Goal: Check status: Check status

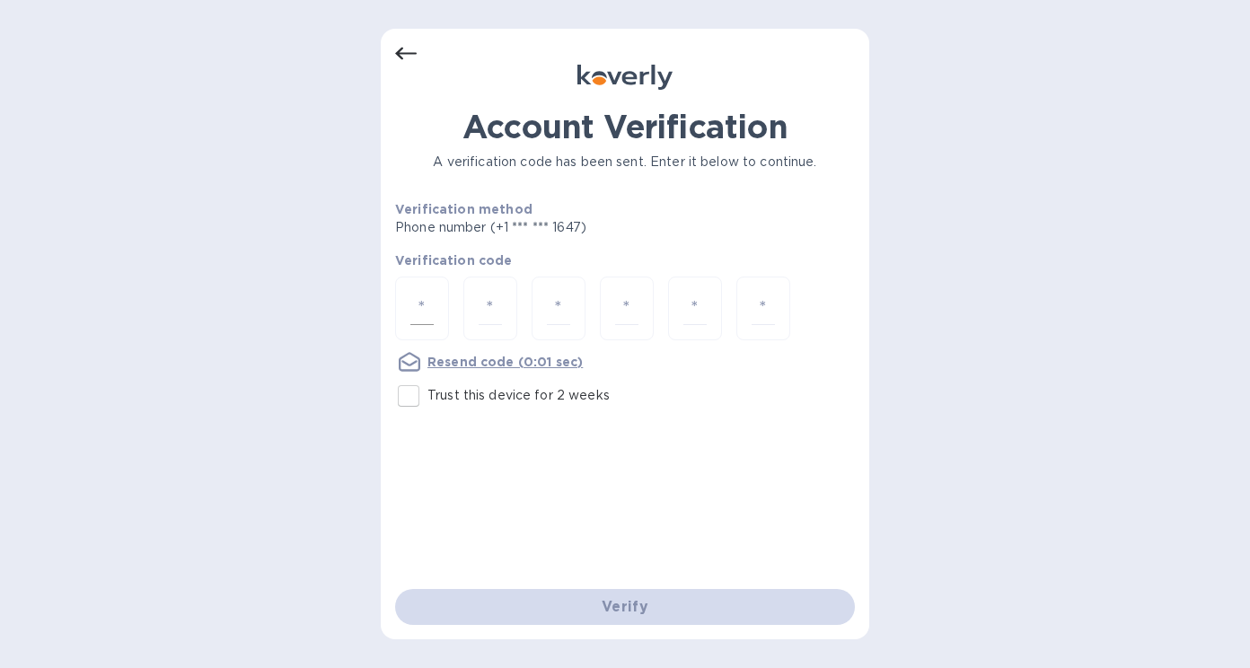
click at [434, 310] on div at bounding box center [422, 309] width 54 height 64
type input "5"
type input "3"
type input "2"
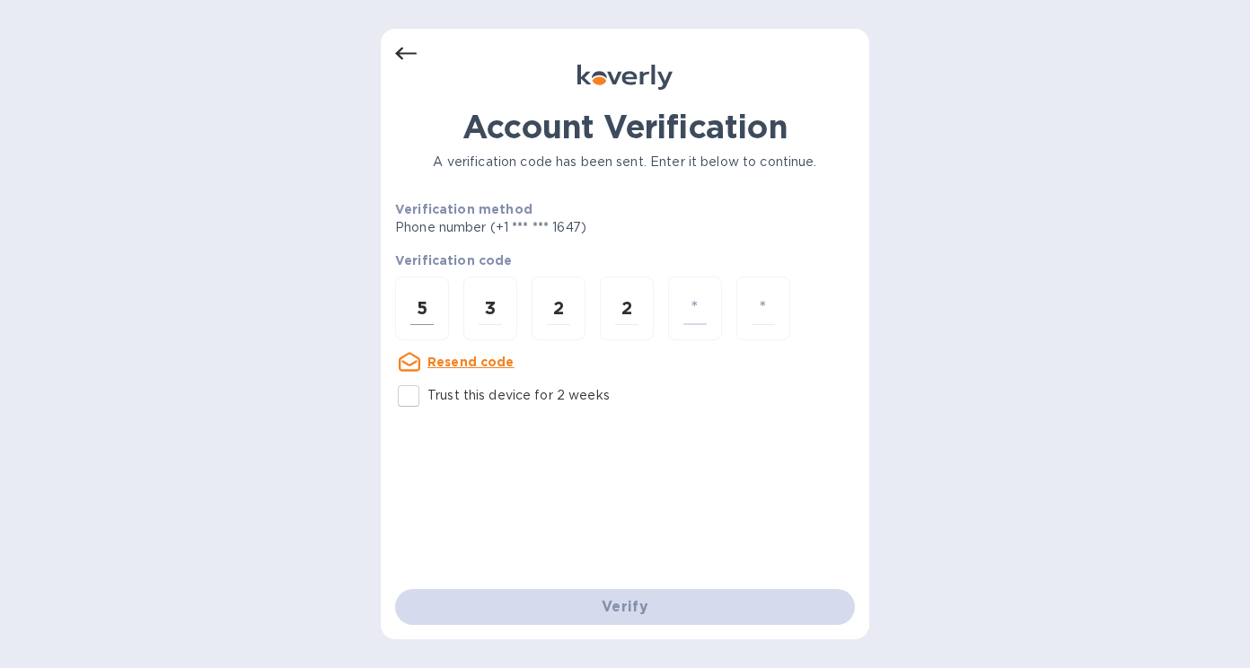
type input "4"
type input "7"
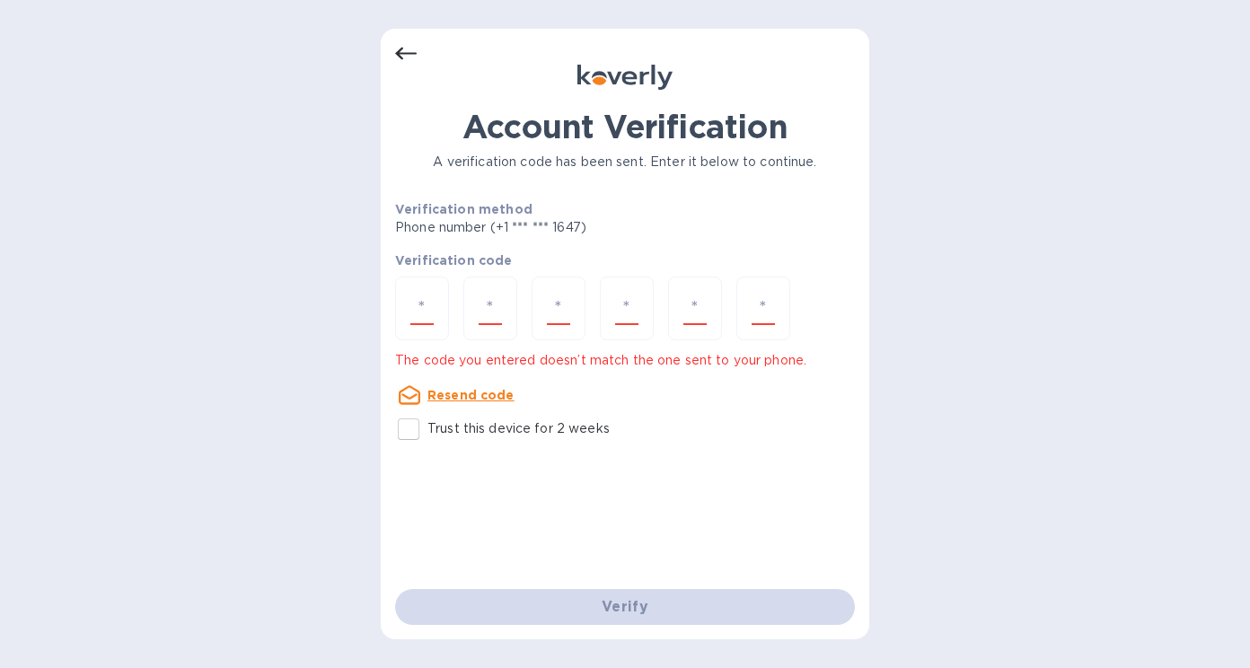
click at [409, 435] on input "Trust this device for 2 weeks" at bounding box center [409, 429] width 38 height 38
checkbox input "true"
click at [581, 613] on div "Verify" at bounding box center [625, 607] width 474 height 50
click at [432, 302] on input "number" at bounding box center [421, 308] width 23 height 33
type input "5"
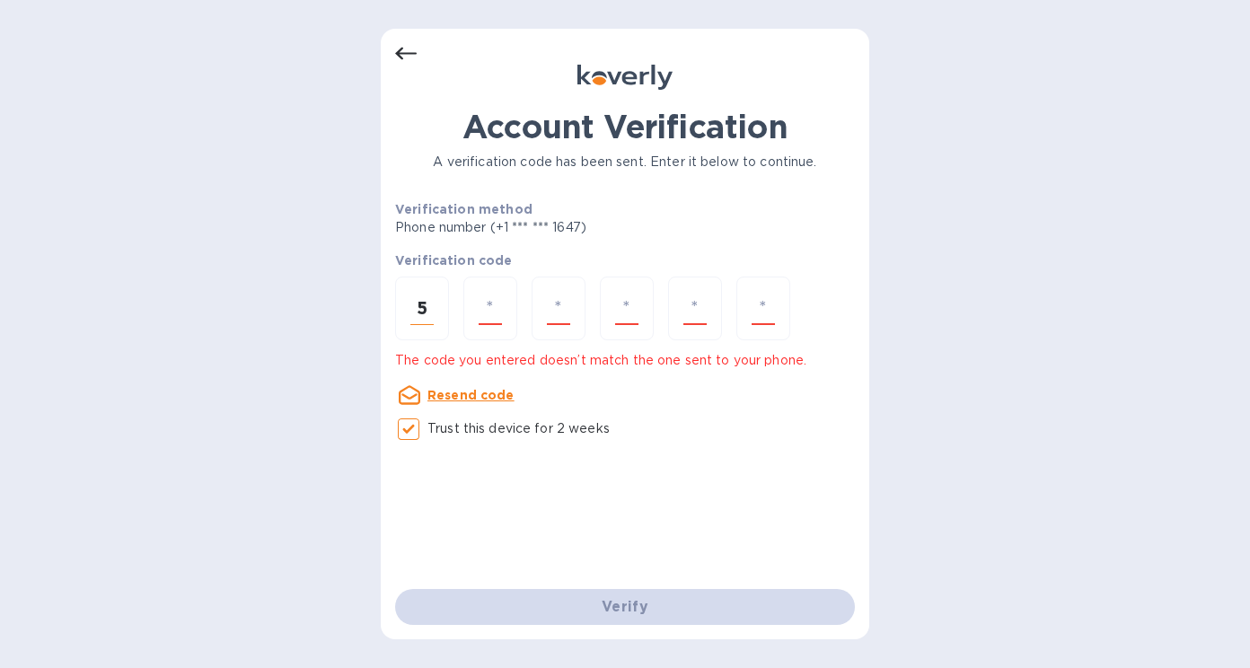
type input "2"
type input "3"
type input "2"
type input "4"
type input "7"
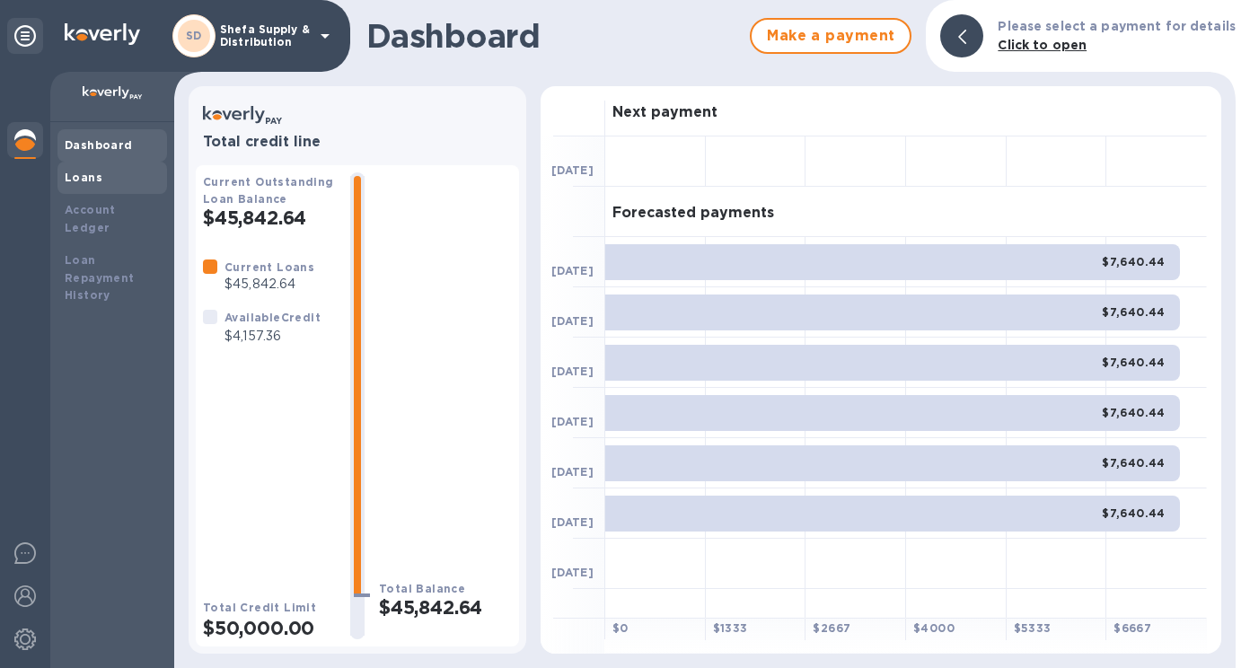
click at [132, 178] on div "Loans" at bounding box center [112, 178] width 95 height 18
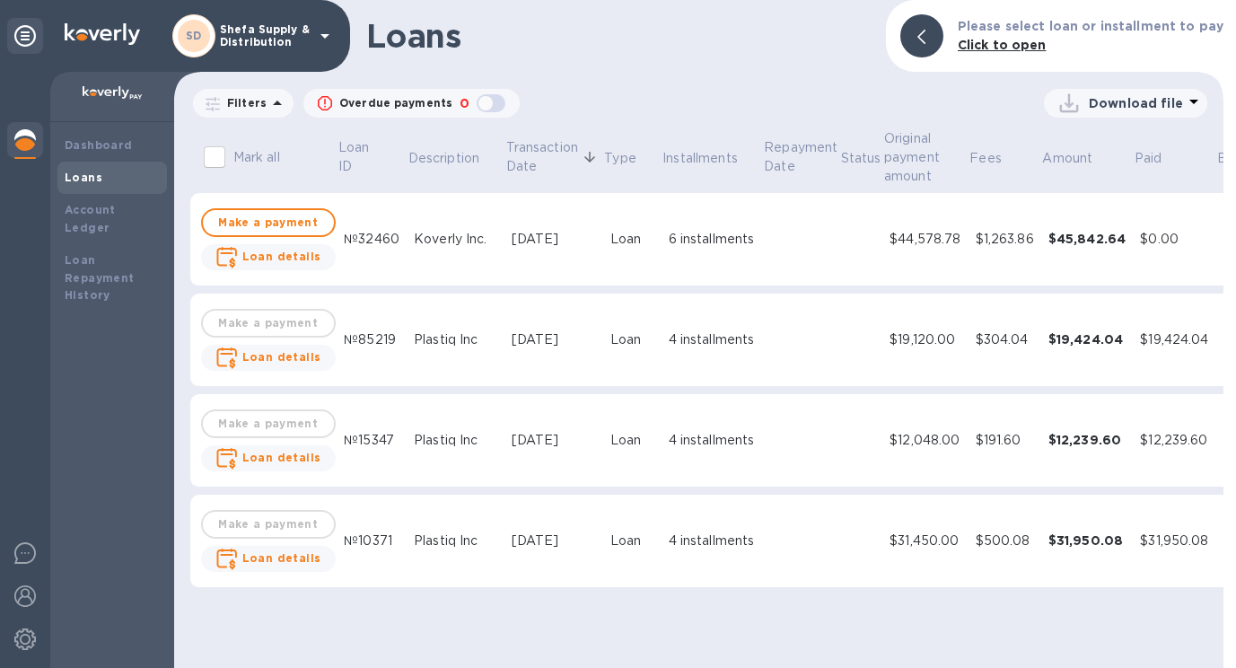
drag, startPoint x: 986, startPoint y: 621, endPoint x: 1056, endPoint y: 627, distance: 70.2
click at [1056, 627] on div "Loans Please select loan or installment to pay Click to open Filters Overdue pa…" at bounding box center [699, 334] width 1050 height 668
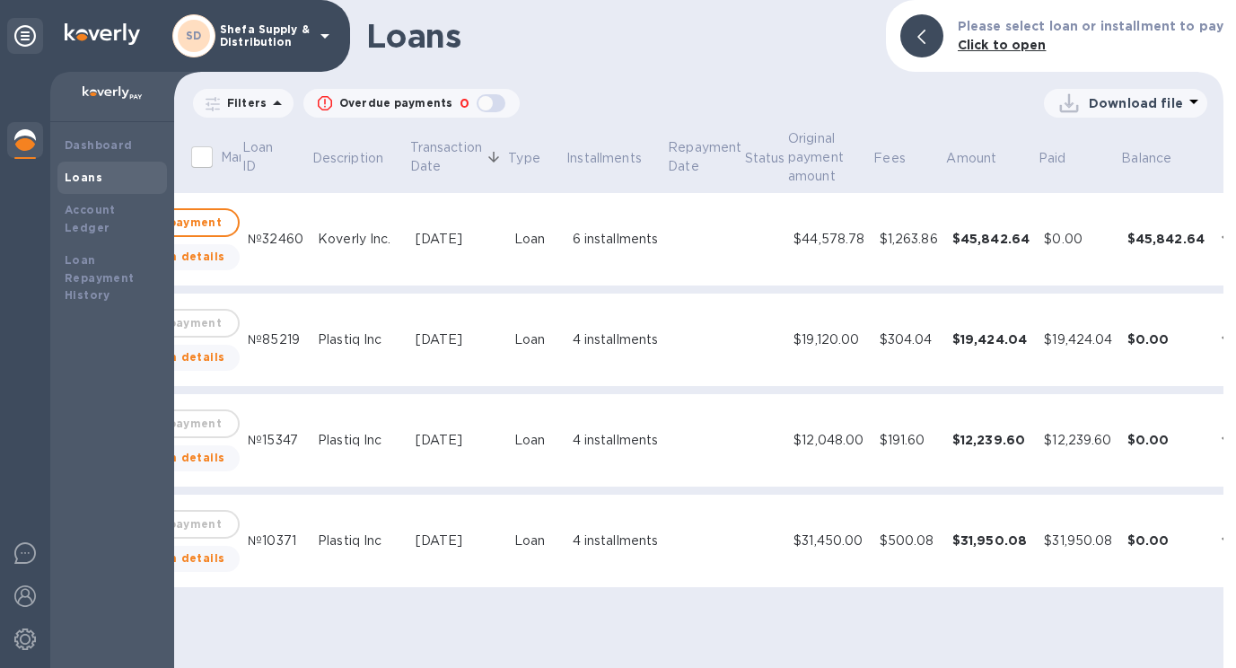
scroll to position [0, 100]
click at [1213, 546] on icon "expand row" at bounding box center [1224, 541] width 22 height 22
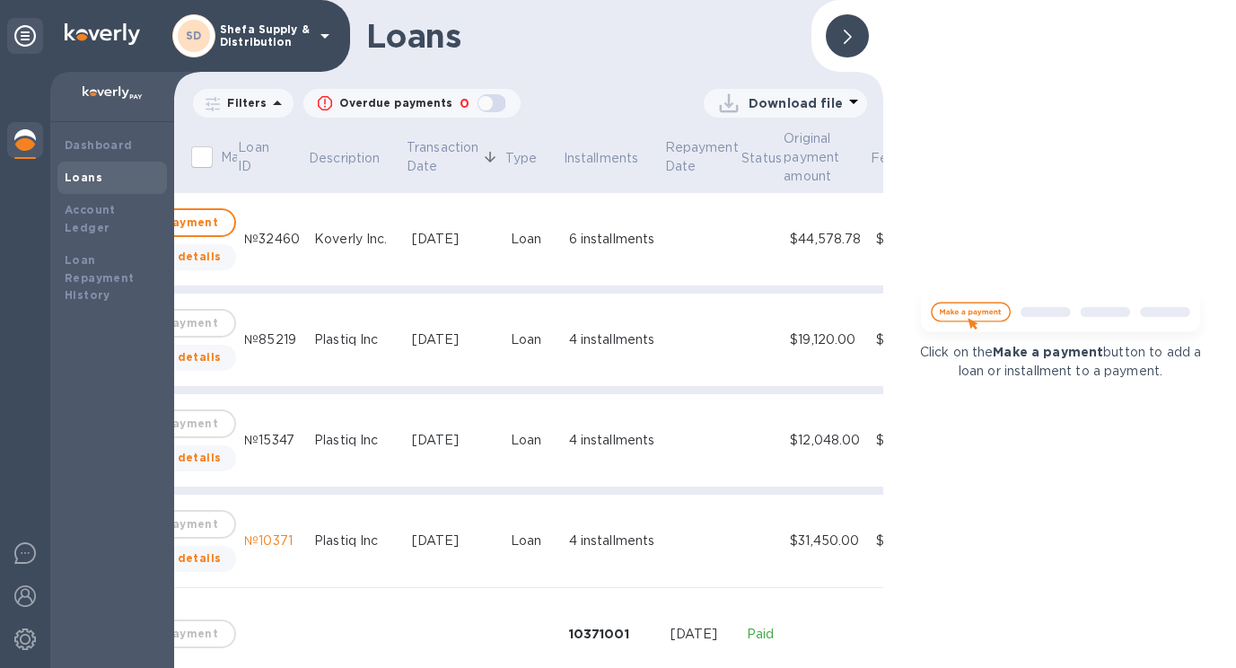
click at [856, 39] on div at bounding box center [847, 35] width 43 height 43
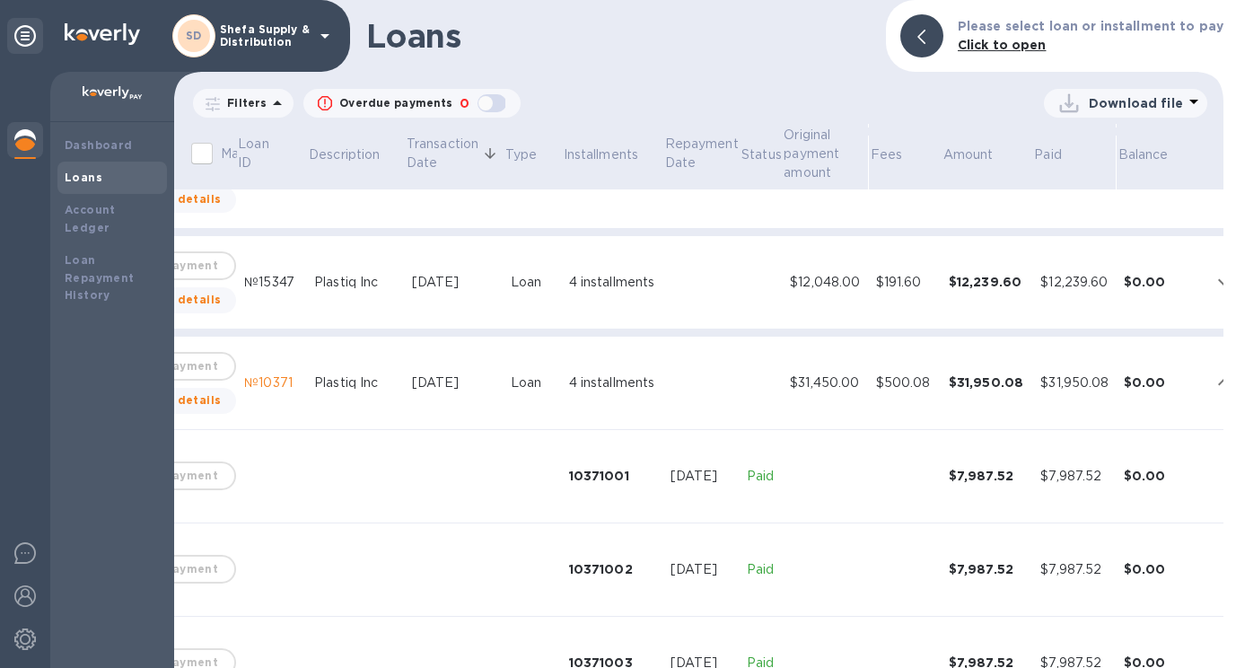
scroll to position [90, 100]
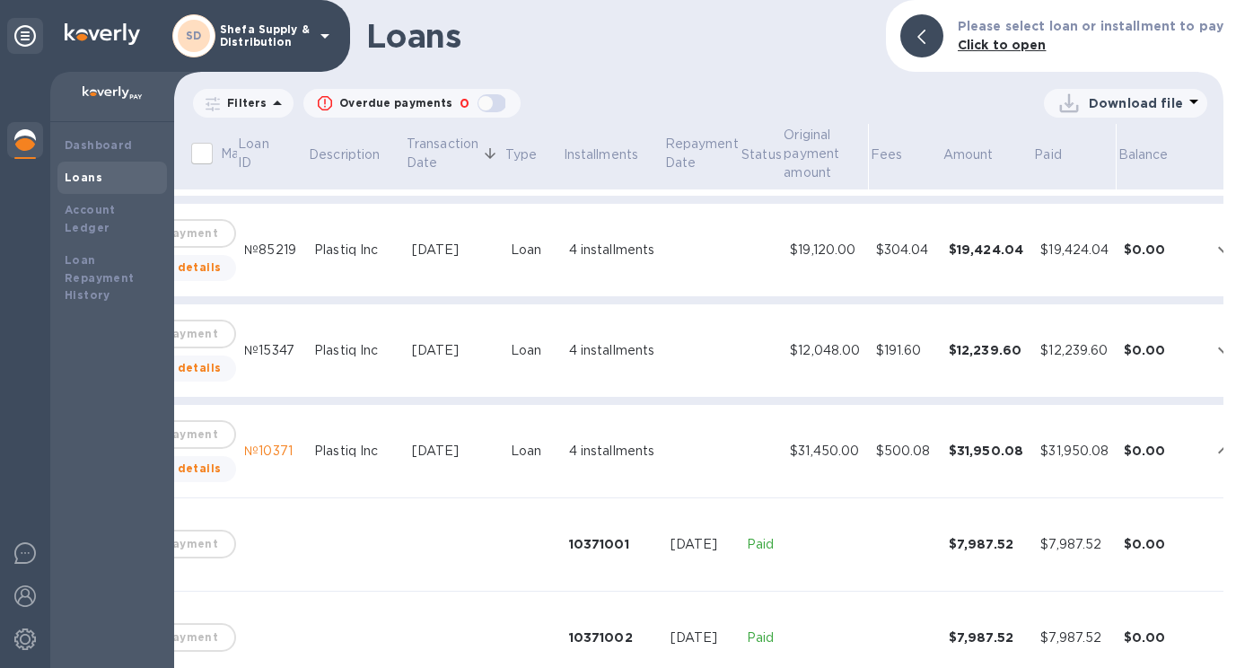
click at [1213, 348] on icon "expand row" at bounding box center [1224, 350] width 22 height 22
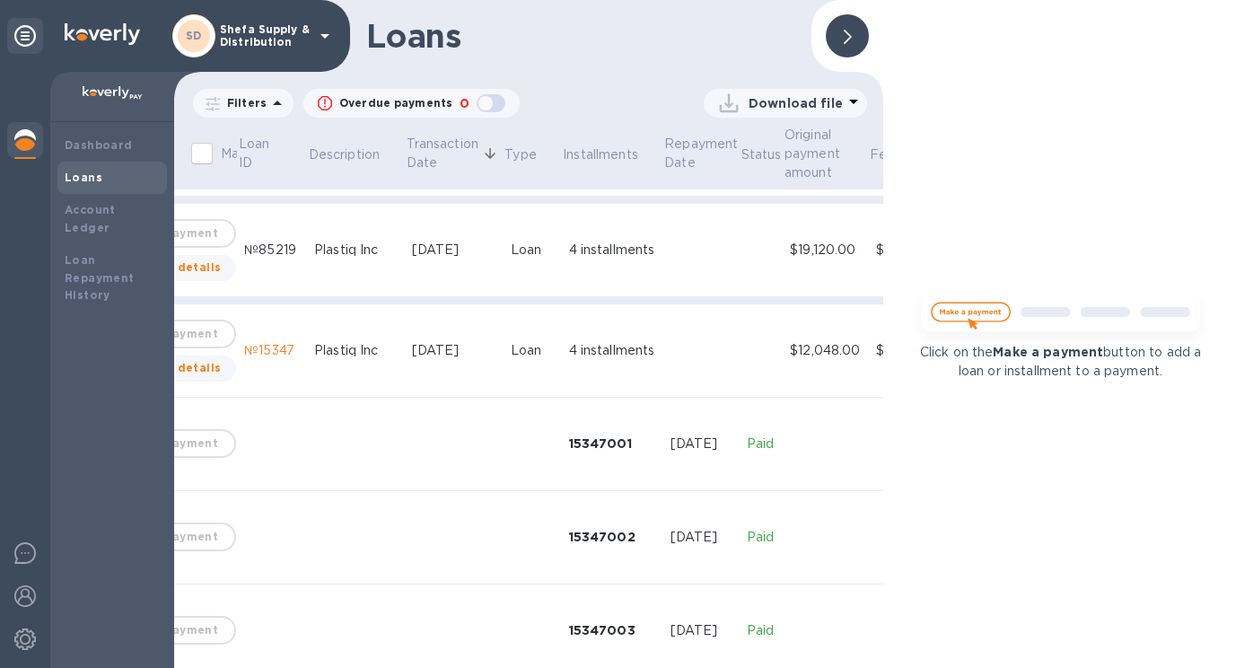
click at [839, 30] on div at bounding box center [847, 35] width 43 height 43
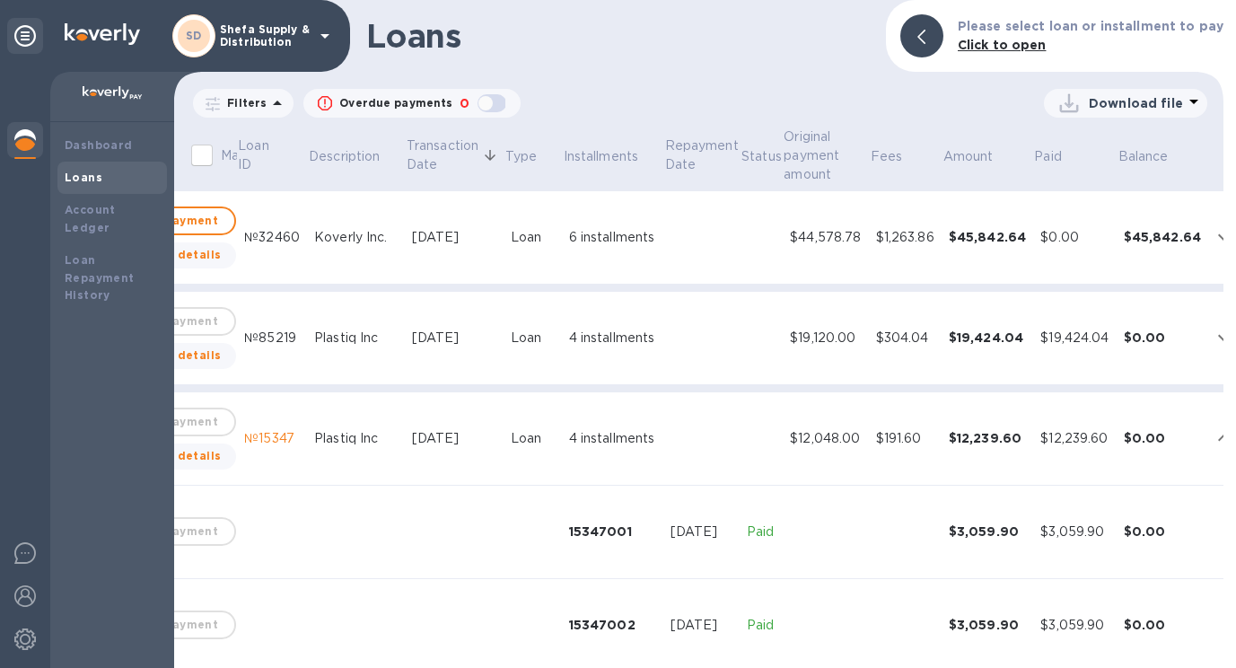
scroll to position [0, 100]
click at [1213, 344] on icon "expand row" at bounding box center [1224, 340] width 22 height 22
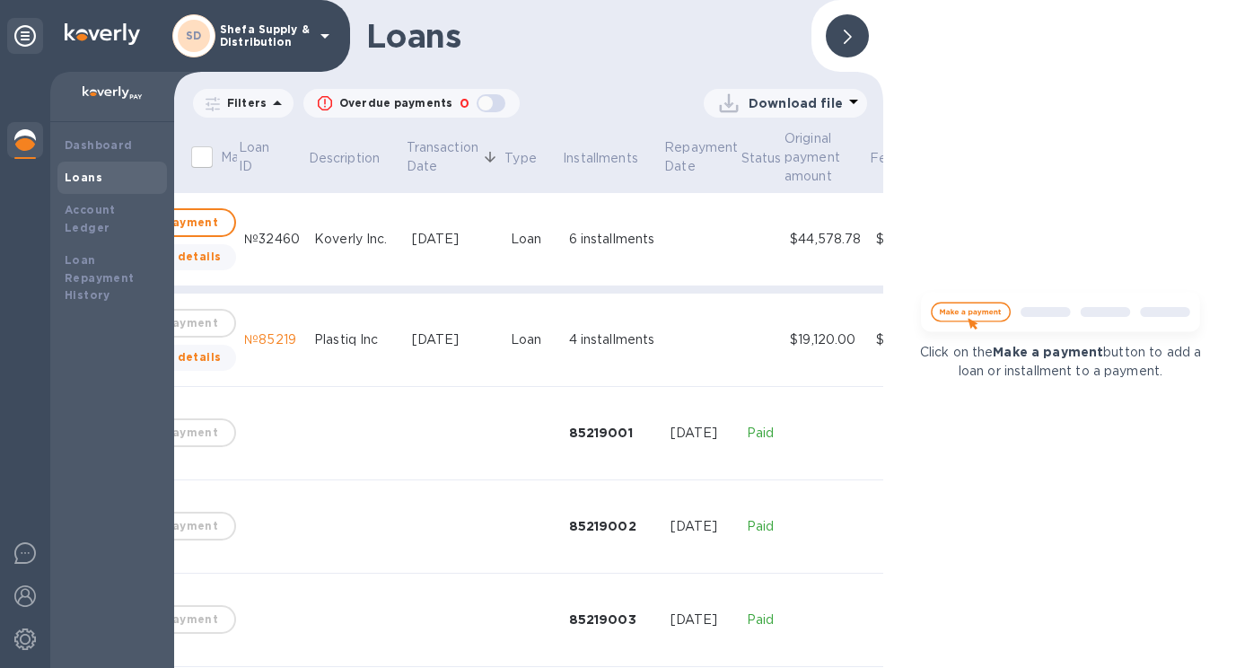
click at [859, 36] on div at bounding box center [847, 35] width 43 height 43
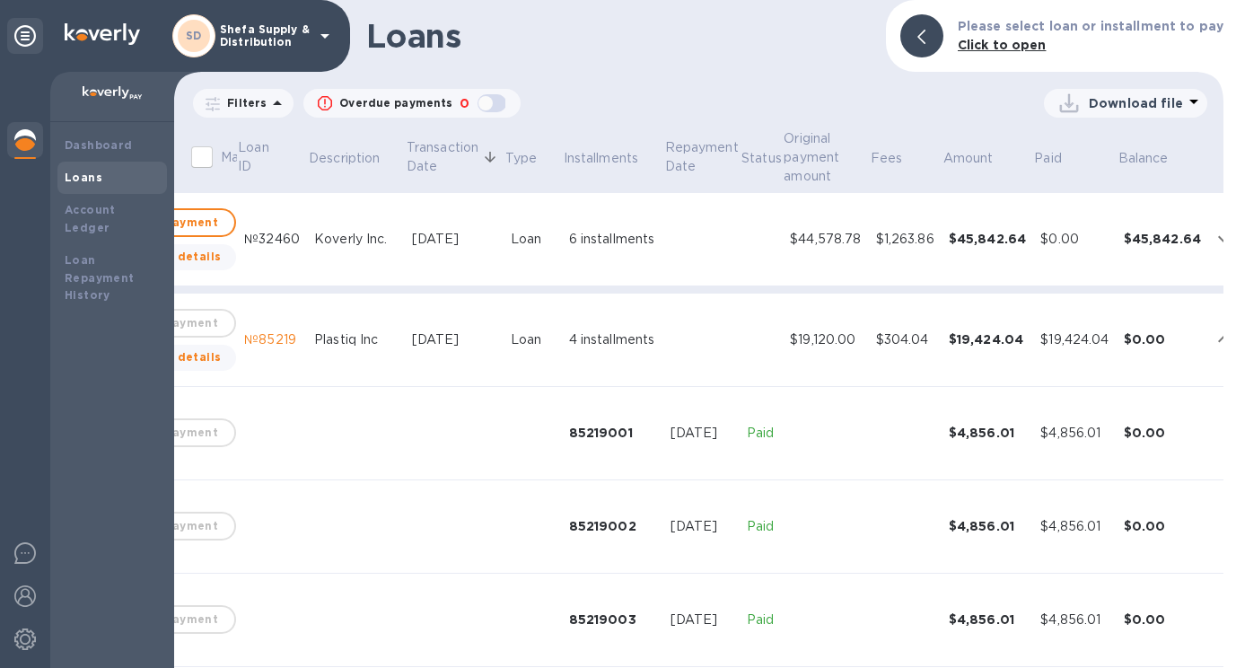
click at [1218, 239] on icon "expand row" at bounding box center [1223, 239] width 11 height 6
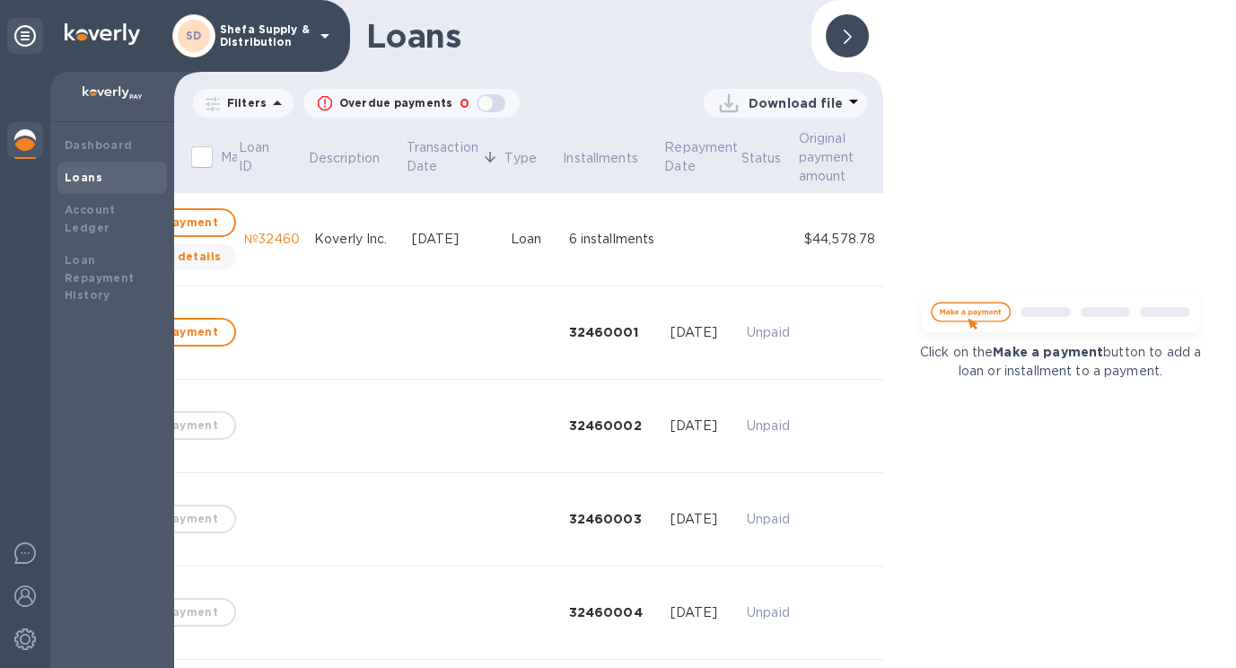
click at [855, 40] on div at bounding box center [847, 35] width 43 height 43
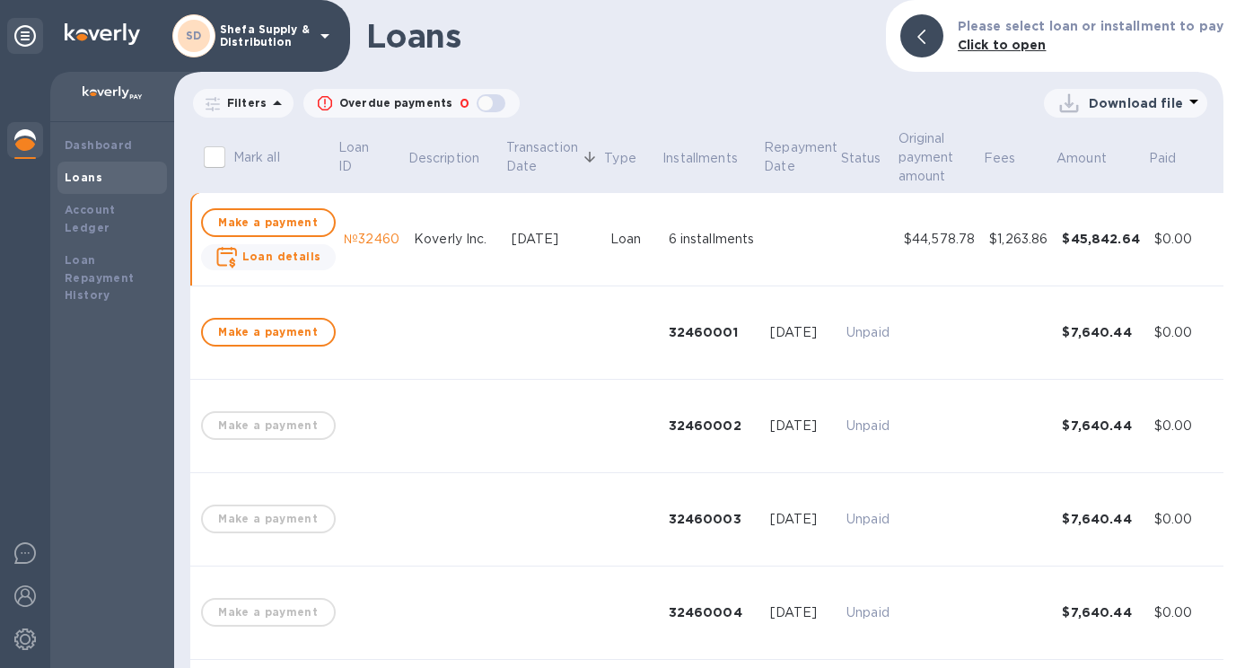
click at [963, 230] on div "$44,578.78" at bounding box center [939, 239] width 71 height 19
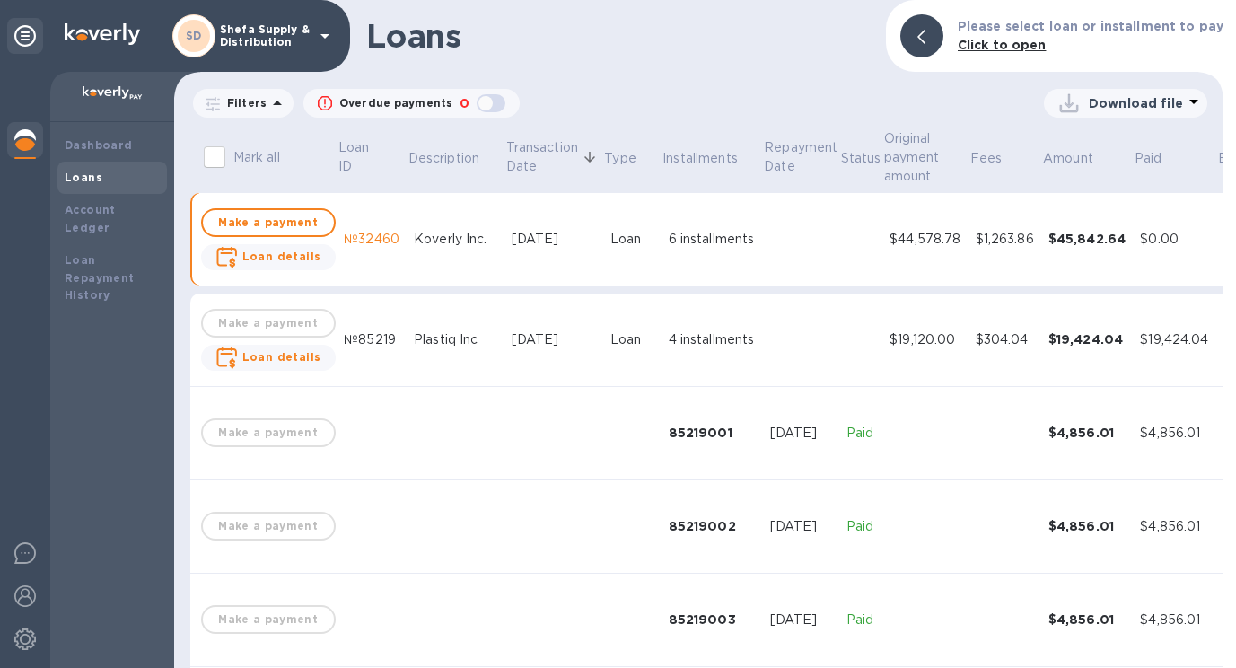
click at [969, 226] on td "$1,263.86" at bounding box center [1005, 239] width 73 height 93
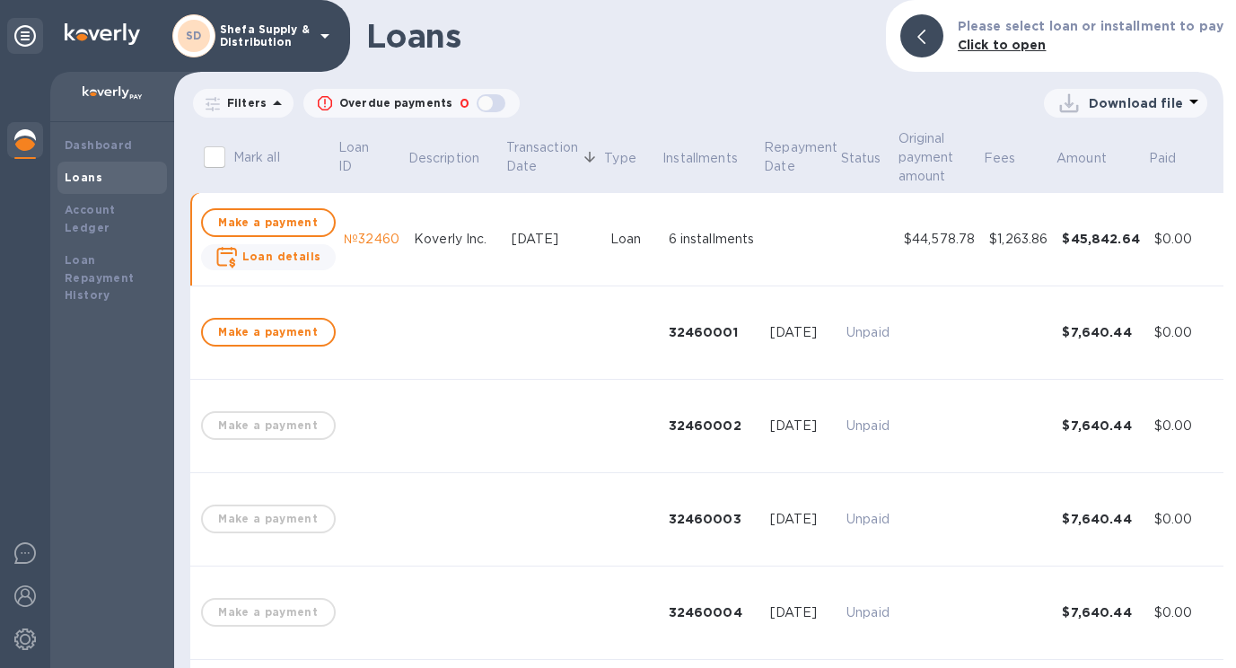
click at [991, 230] on div "$1,263.86" at bounding box center [1018, 239] width 58 height 19
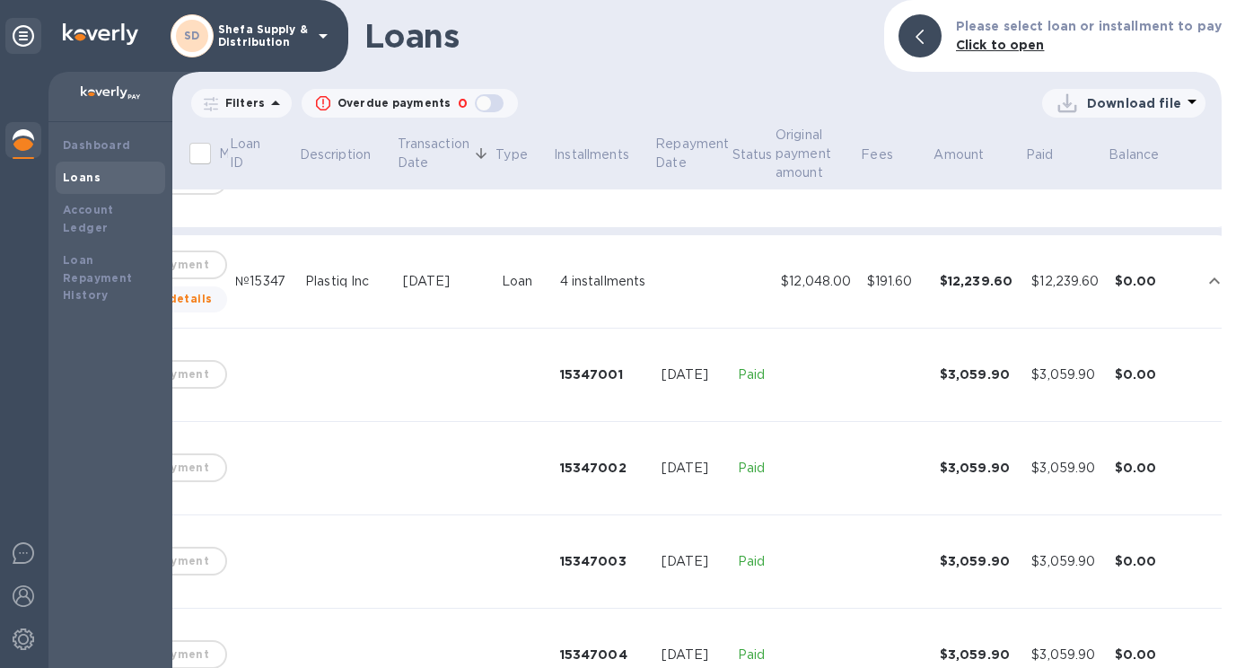
scroll to position [0, 107]
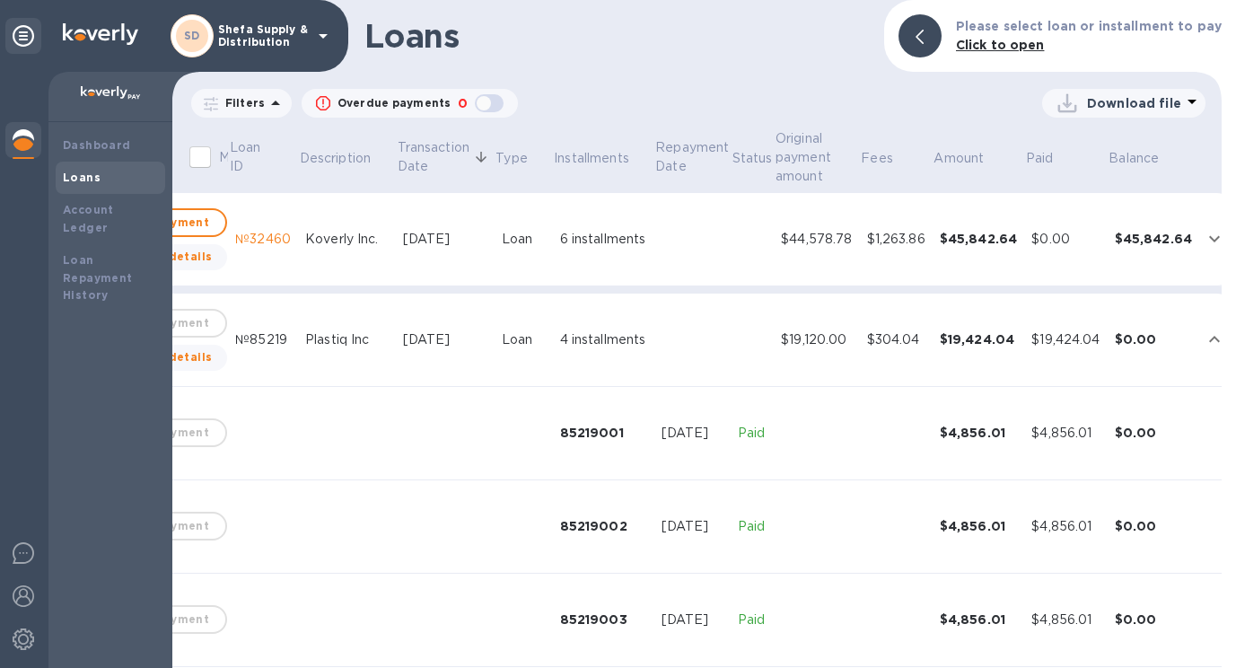
click at [781, 232] on div "$44,578.78" at bounding box center [816, 239] width 71 height 19
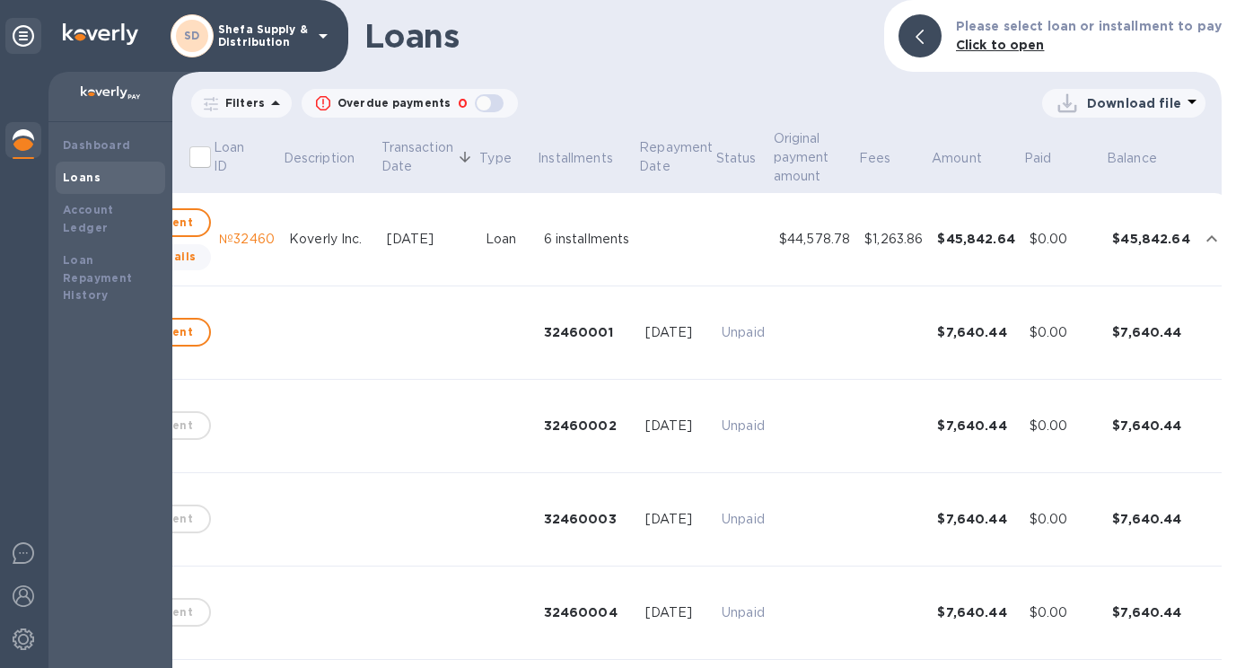
scroll to position [0, 0]
